Goal: Transaction & Acquisition: Purchase product/service

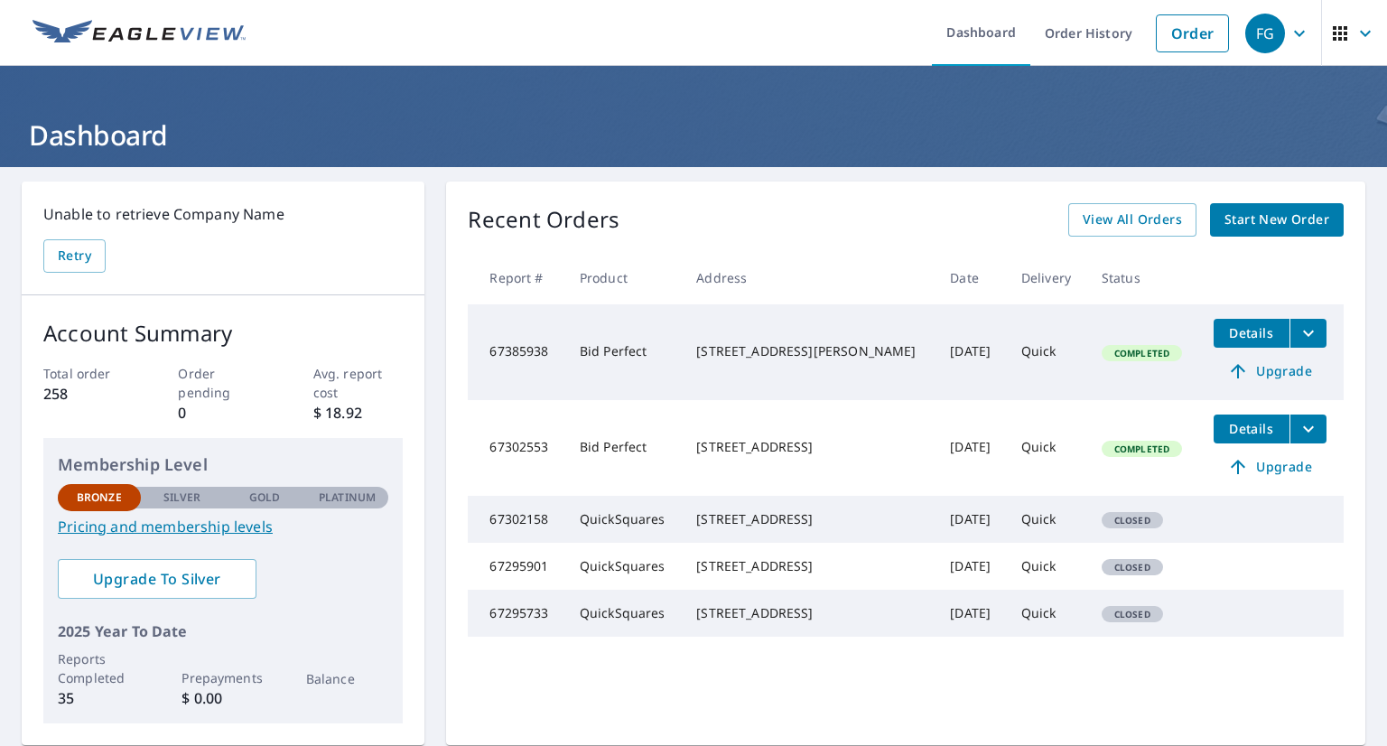
click at [1239, 210] on span "Start New Order" at bounding box center [1277, 220] width 105 height 23
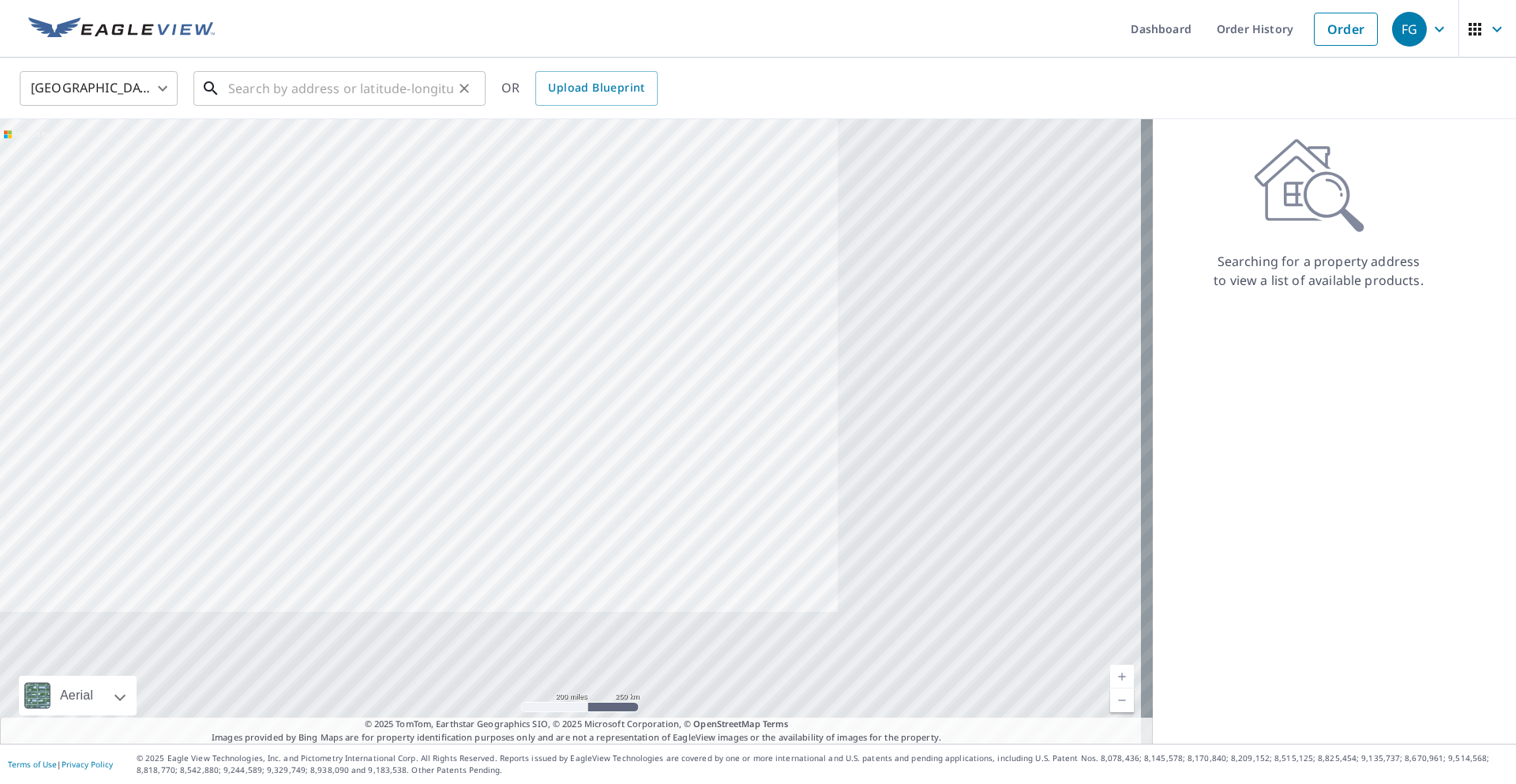
click at [331, 94] on input "text" at bounding box center [340, 88] width 225 height 45
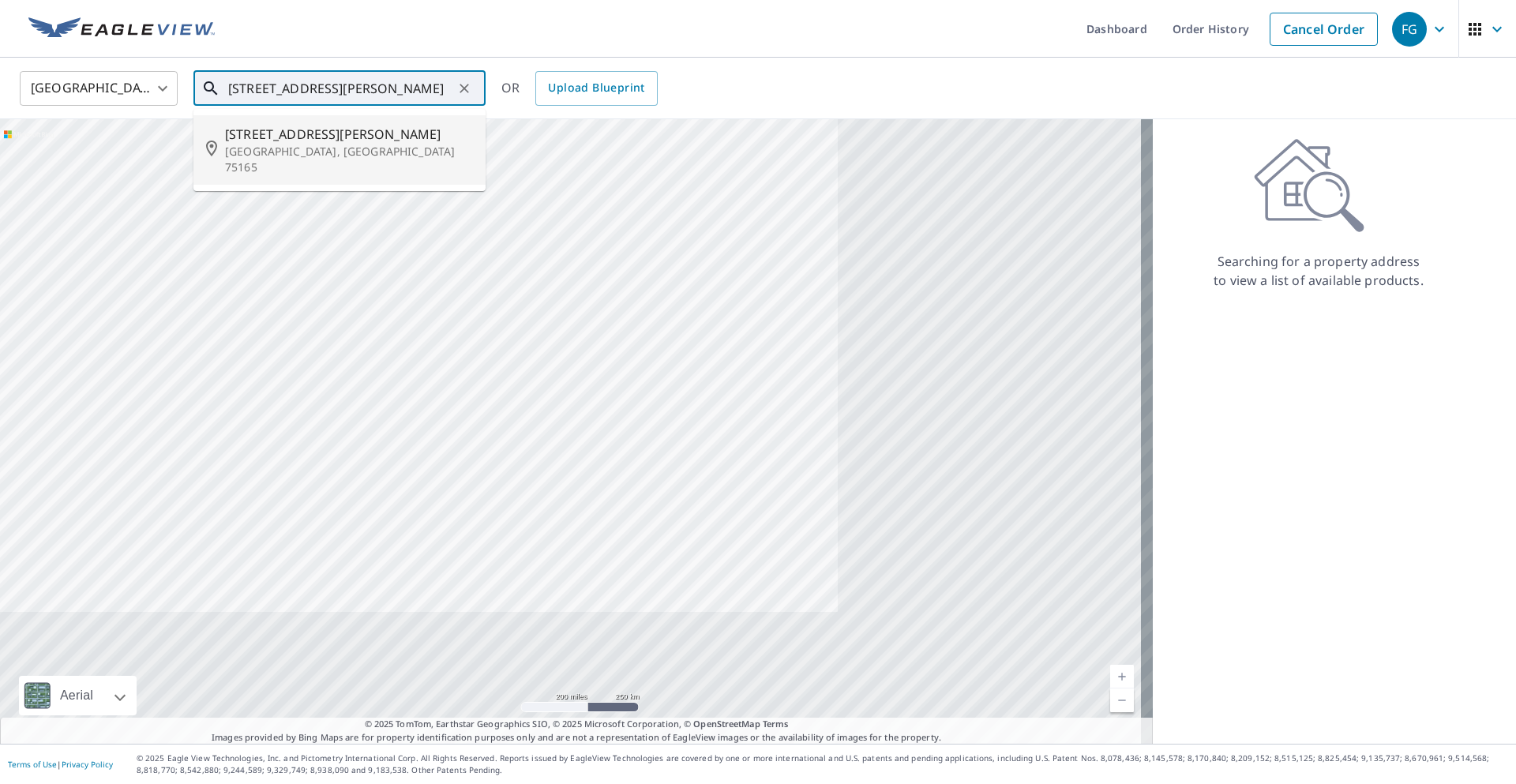
click at [323, 145] on p "[GEOGRAPHIC_DATA], [GEOGRAPHIC_DATA] 75165" at bounding box center [349, 159] width 248 height 31
type input "[STREET_ADDRESS][PERSON_NAME]"
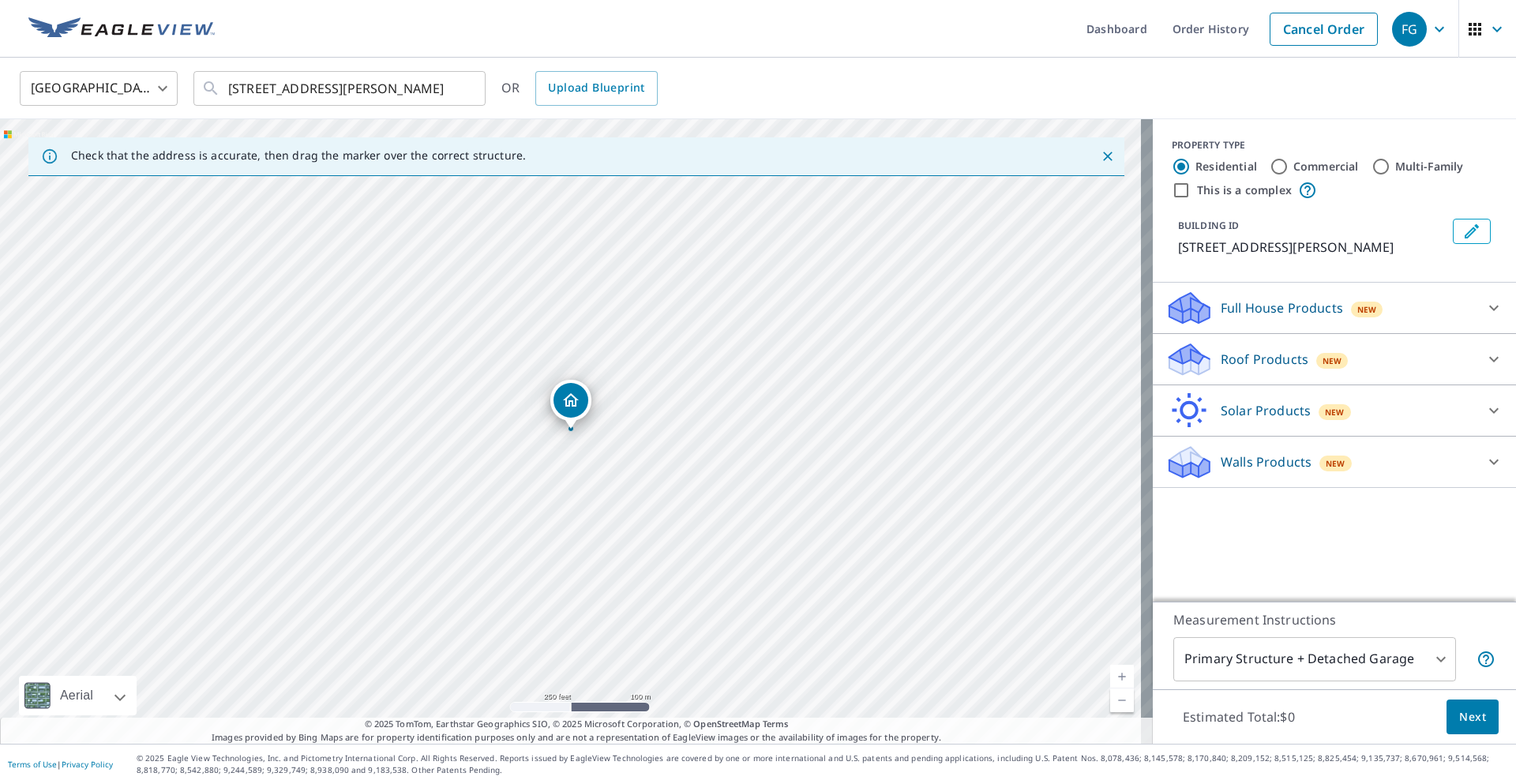
click at [1213, 365] on p "Roof Products" at bounding box center [1265, 359] width 87 height 19
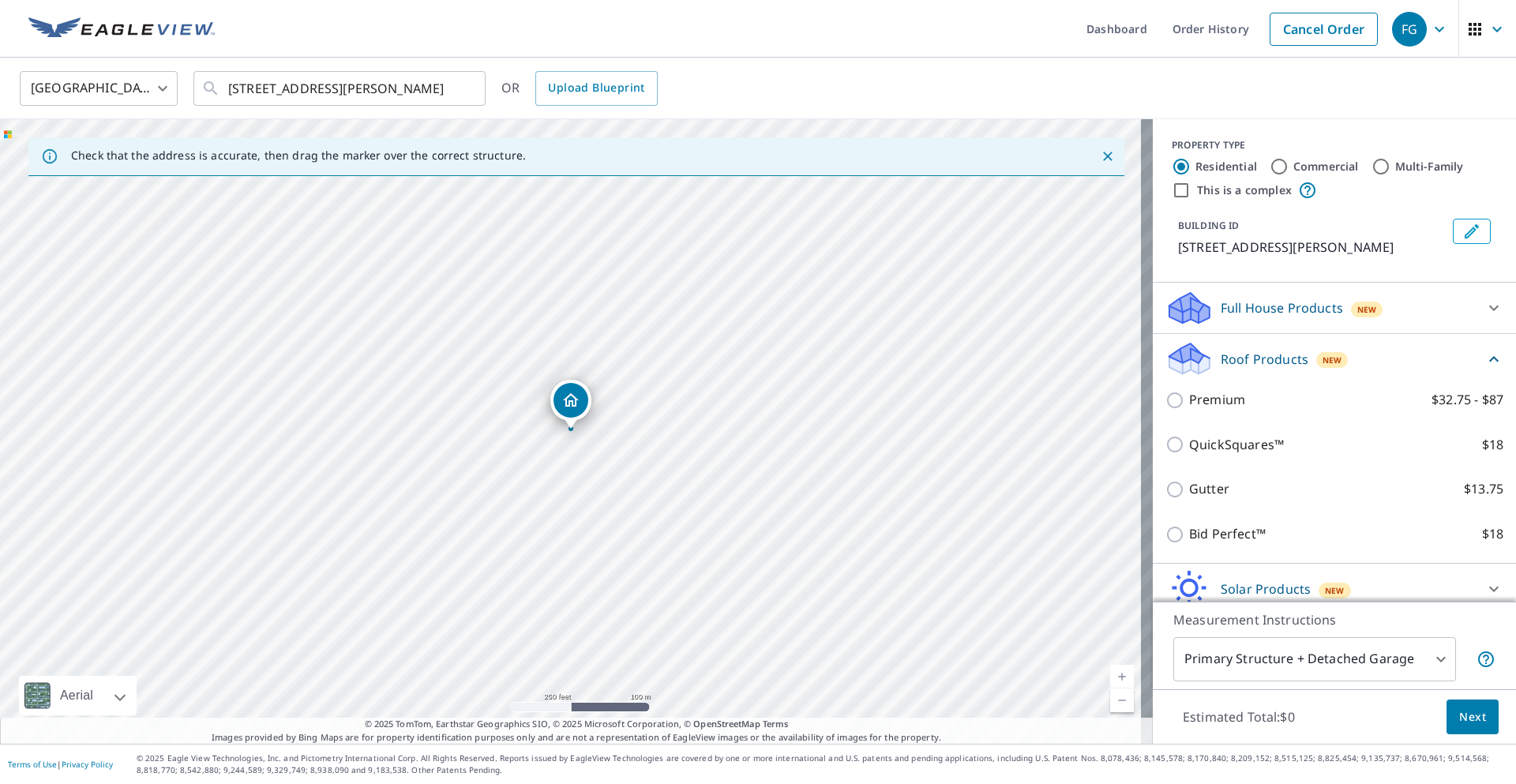
click at [1168, 430] on div "QuickSquares™ $18" at bounding box center [1334, 444] width 338 height 45
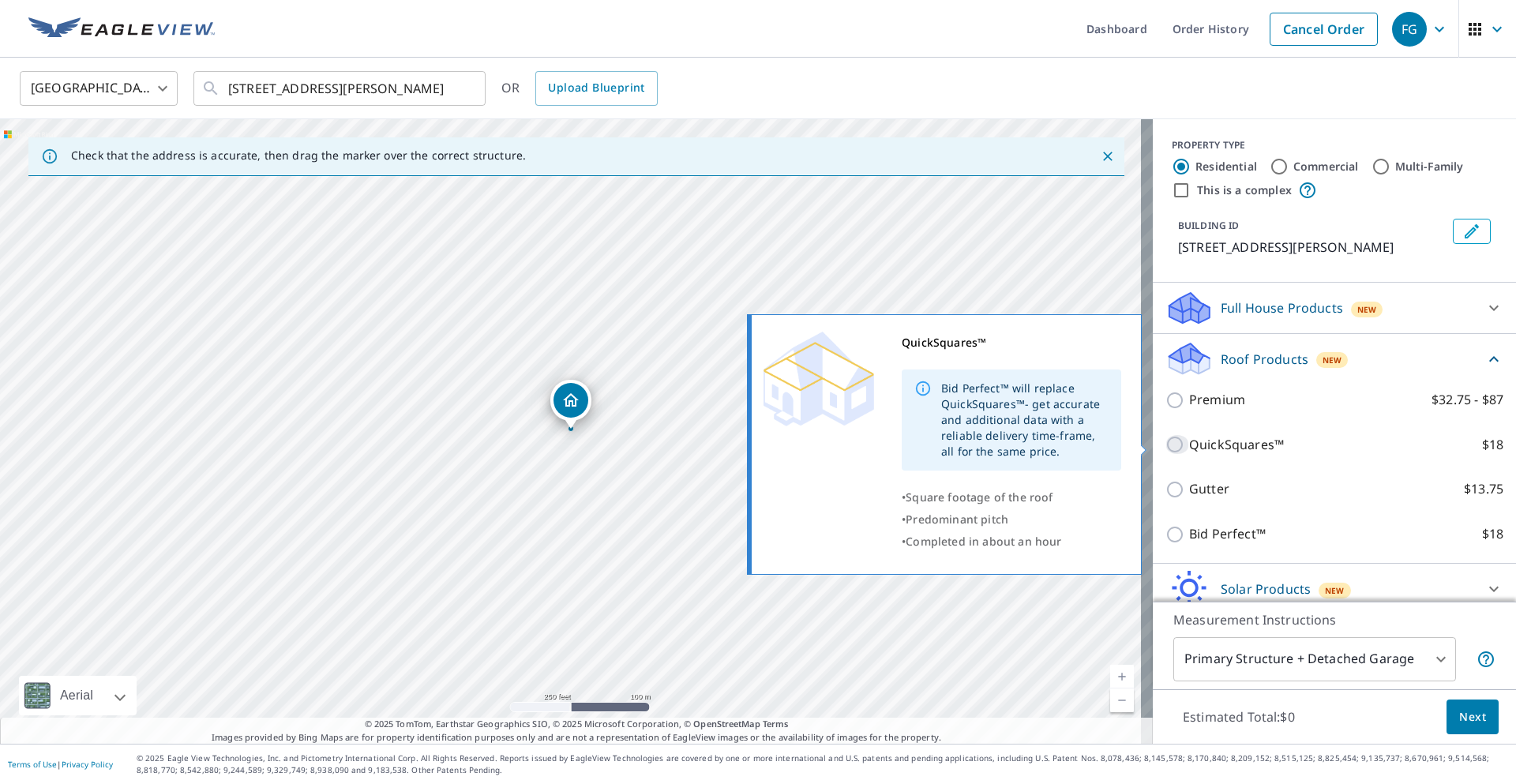
click at [1169, 437] on input "QuickSquares™ $18" at bounding box center [1177, 445] width 24 height 19
checkbox input "true"
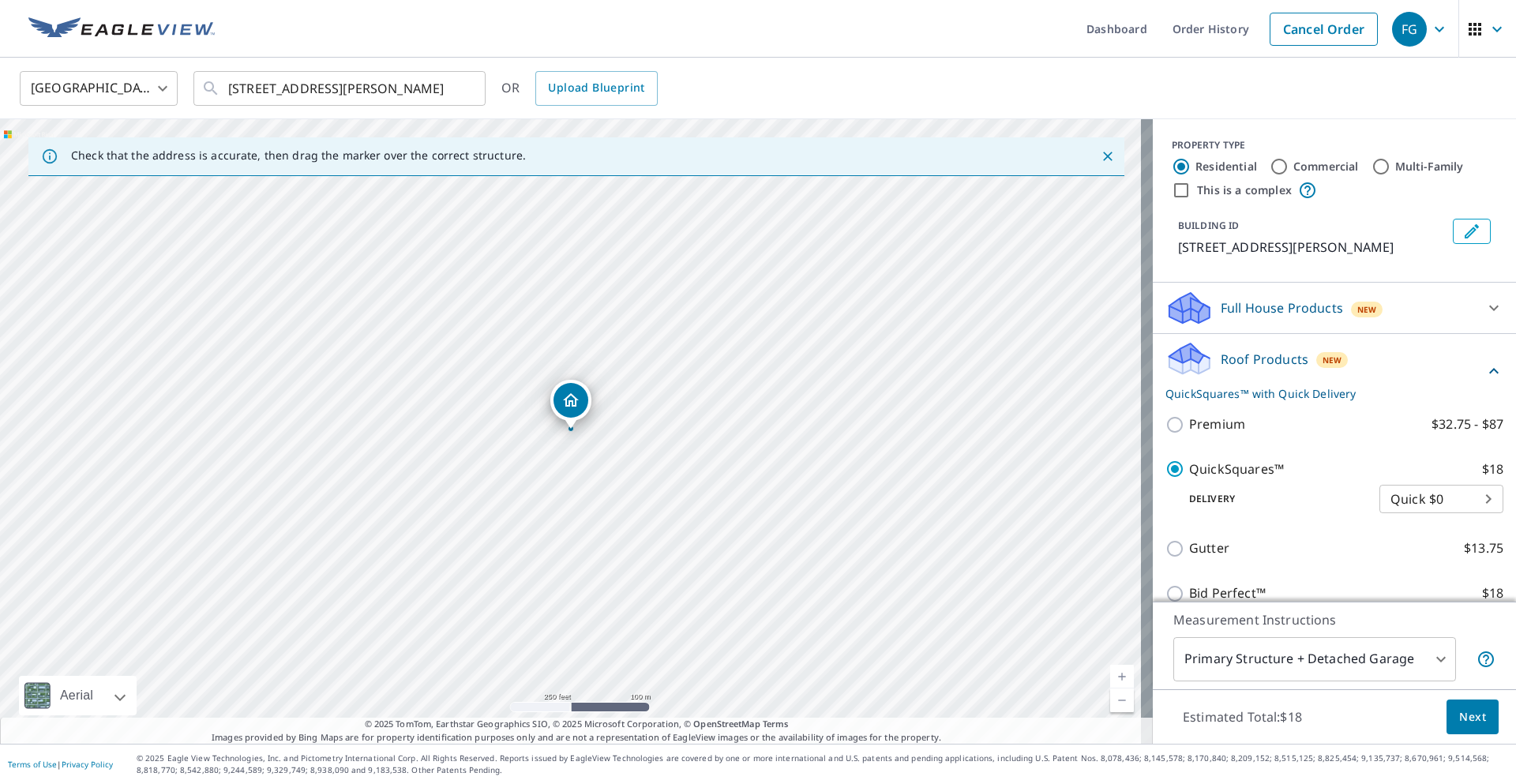
click at [1213, 651] on span "Next" at bounding box center [1472, 717] width 27 height 20
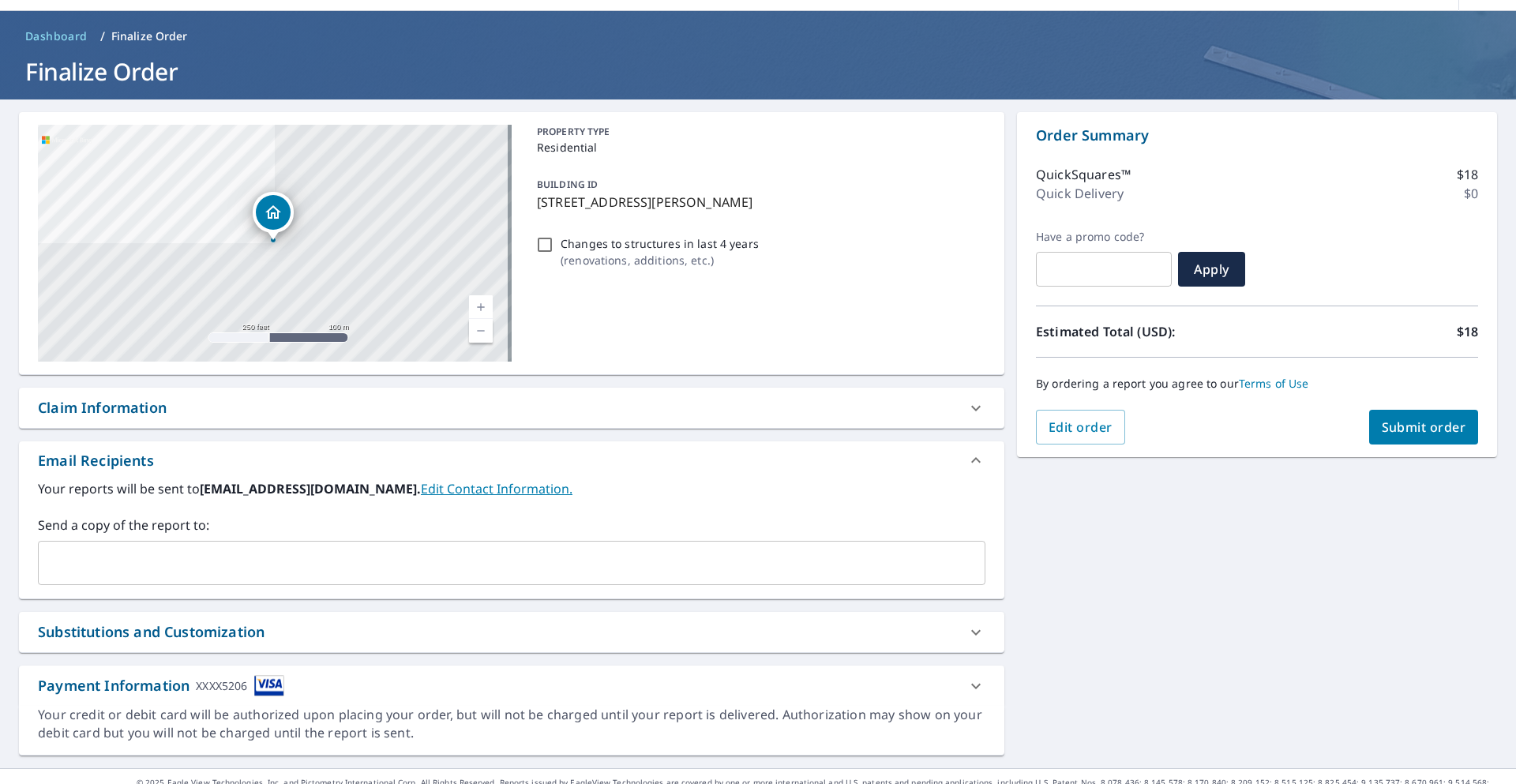
scroll to position [71, 0]
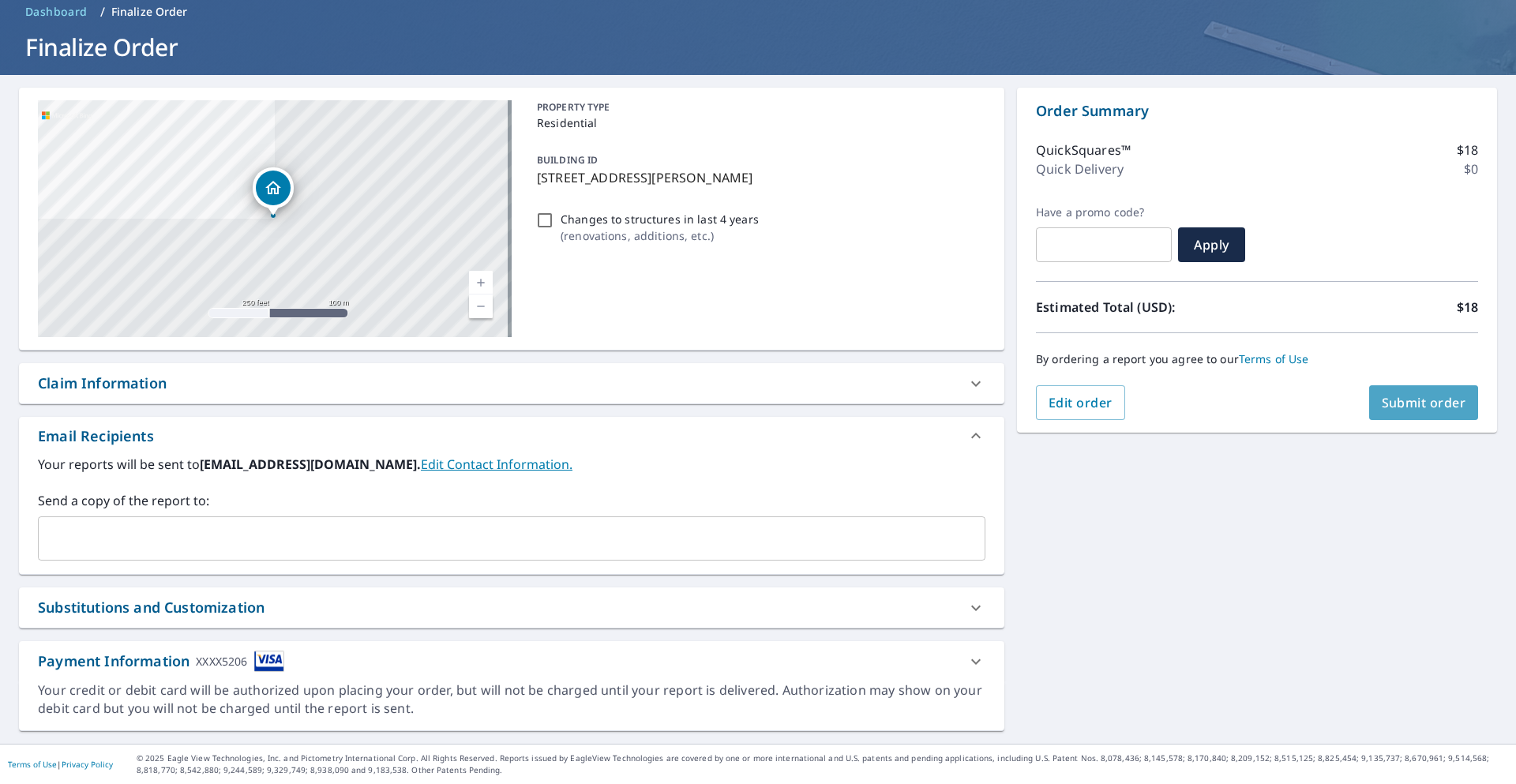
click at [1213, 394] on span "Submit order" at bounding box center [1424, 403] width 85 height 17
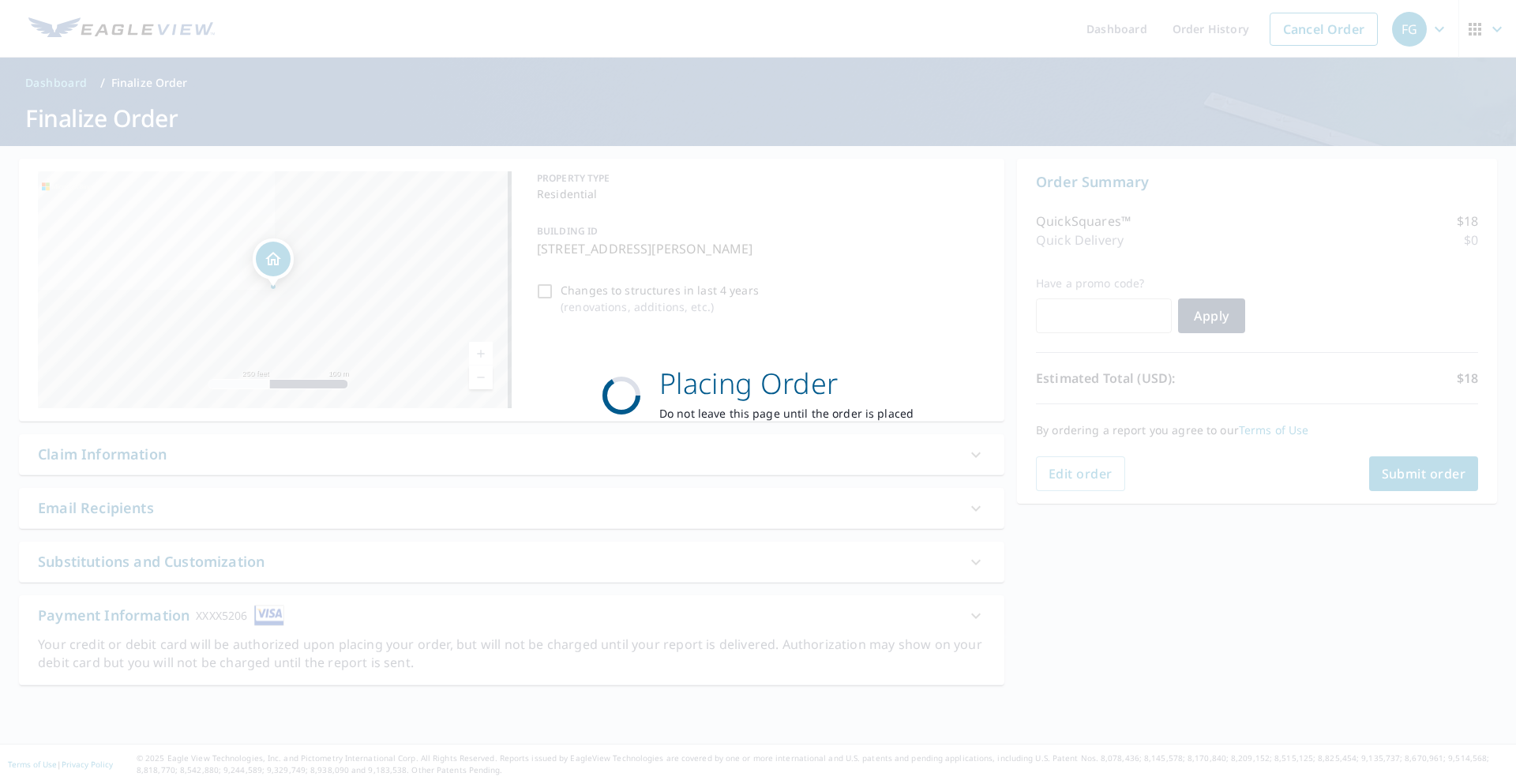
scroll to position [0, 0]
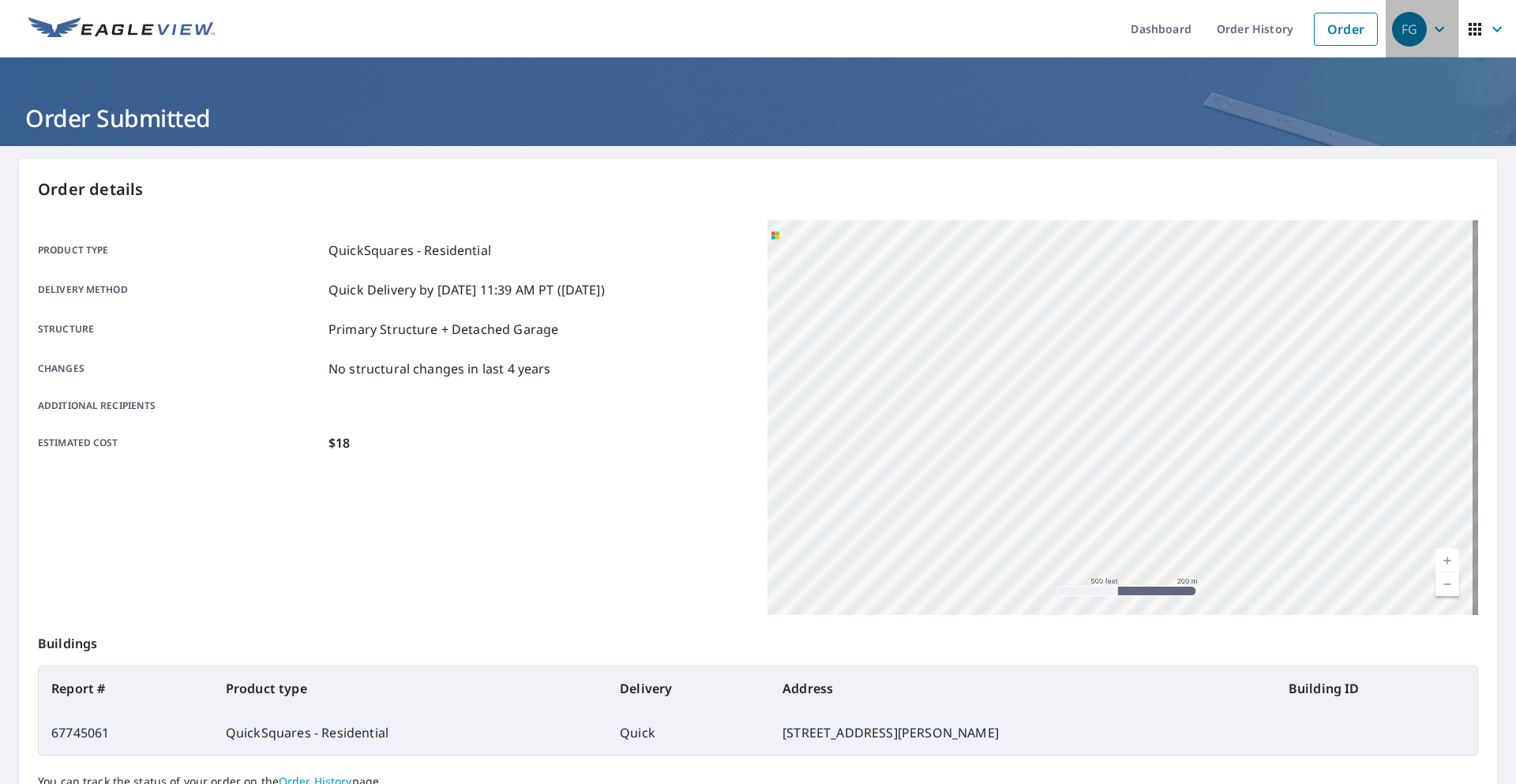
click at [1213, 27] on span "FG" at bounding box center [1422, 29] width 60 height 38
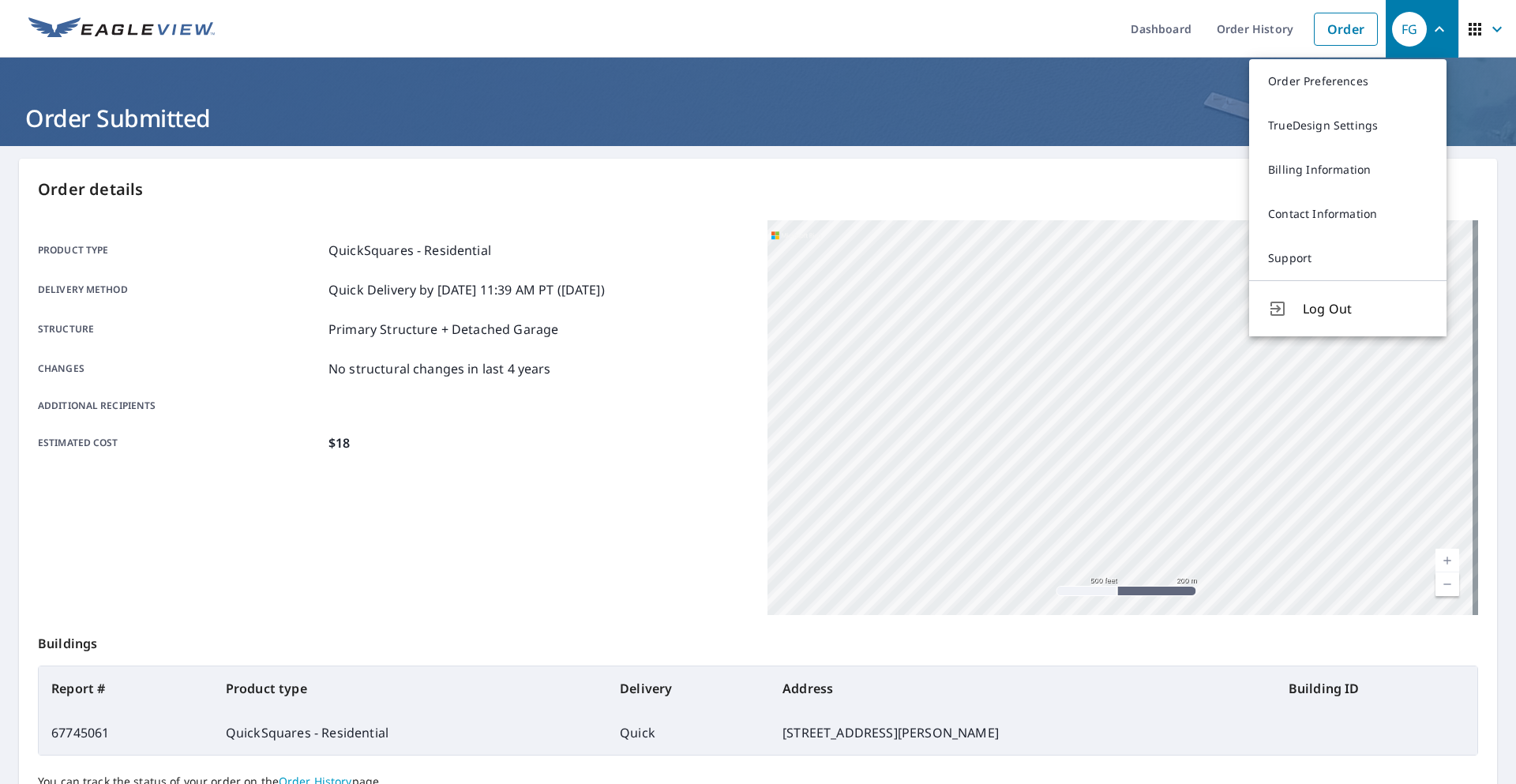
click at [1213, 297] on button "Log Out" at bounding box center [1348, 309] width 198 height 56
